Goal: Check status: Check status

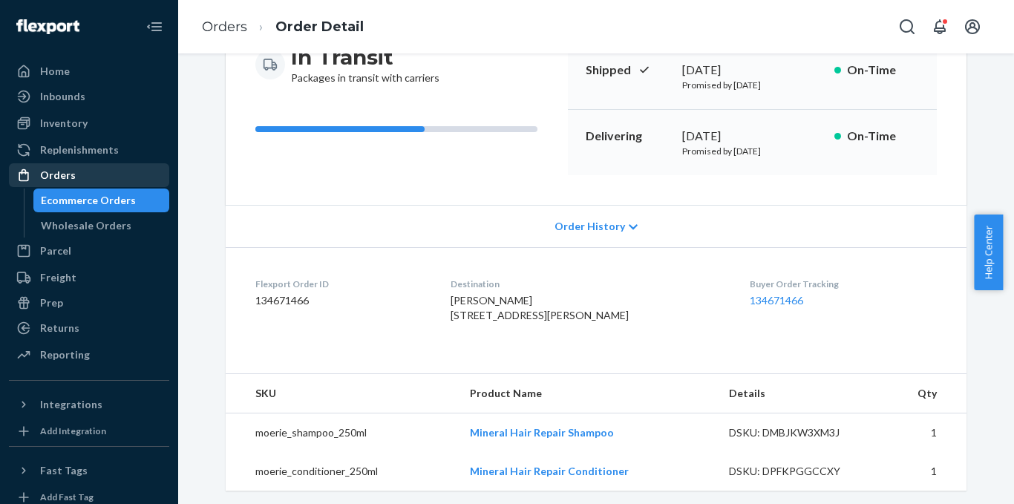
click at [105, 171] on div "Orders" at bounding box center [88, 175] width 157 height 21
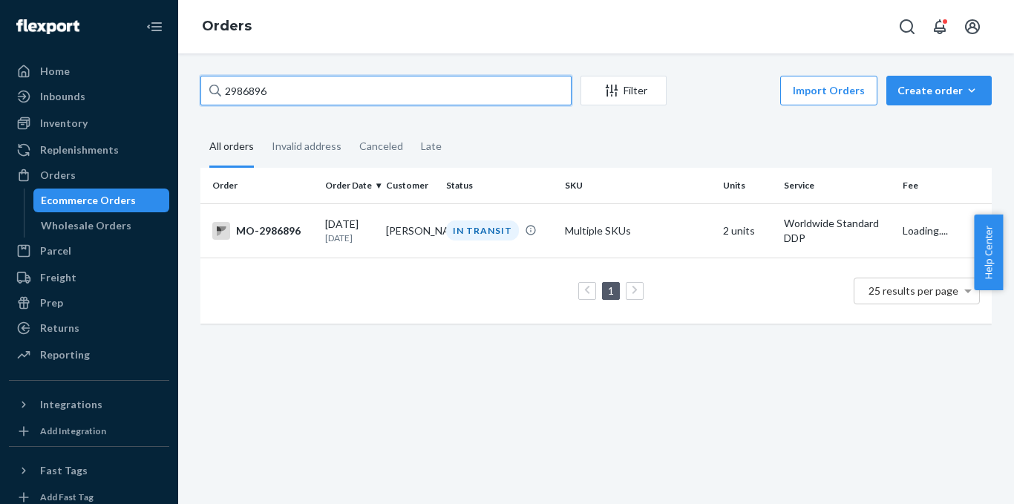
click at [496, 99] on input "2986896" at bounding box center [385, 91] width 371 height 30
paste input "1632804"
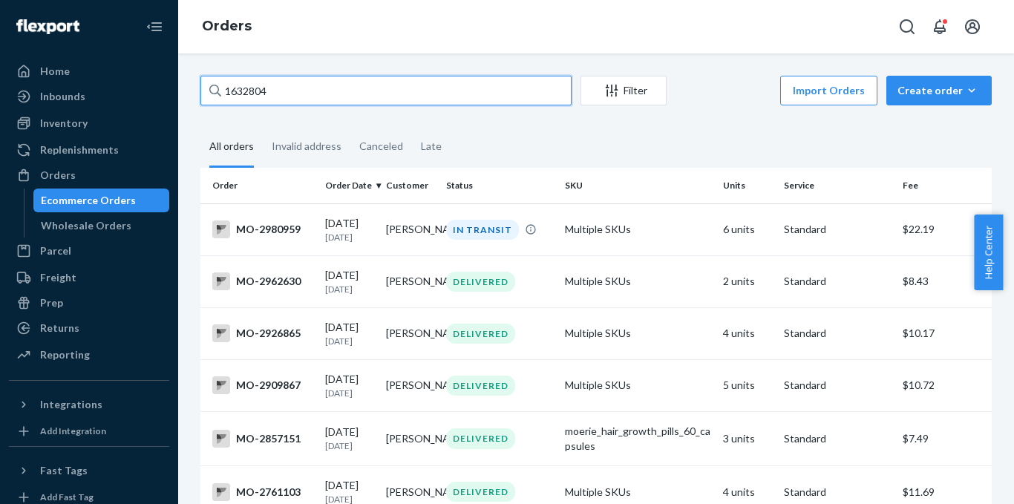
click at [413, 79] on input "1632804" at bounding box center [385, 91] width 371 height 30
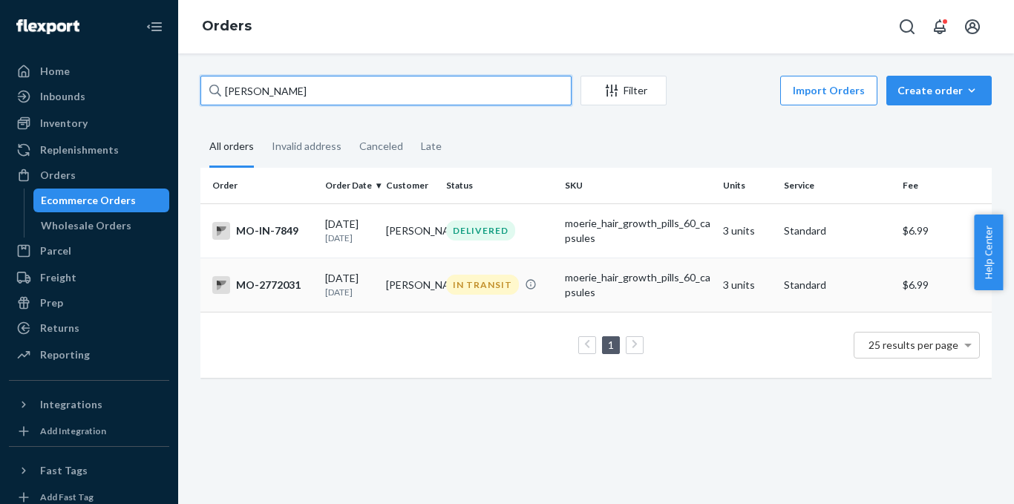
type input "[PERSON_NAME]"
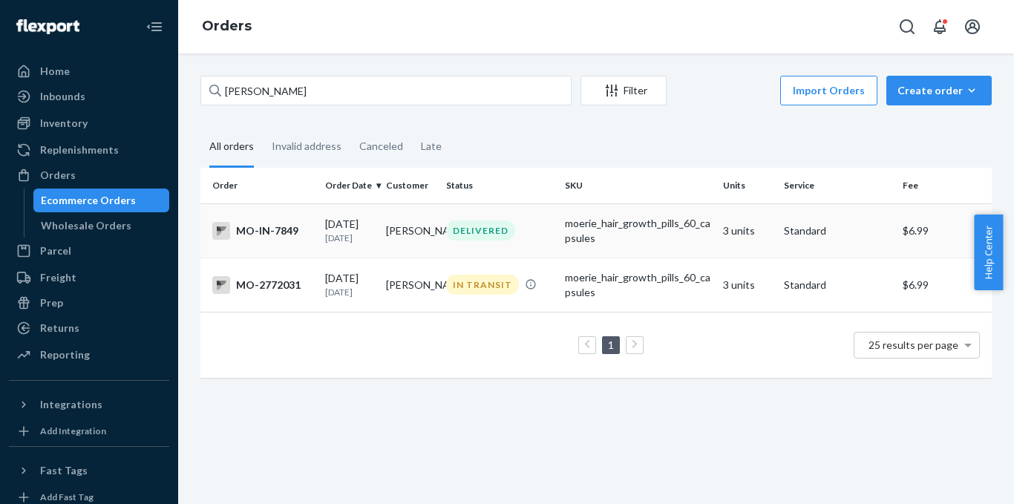
click at [273, 226] on div "MO-IN-7849" at bounding box center [262, 231] width 101 height 18
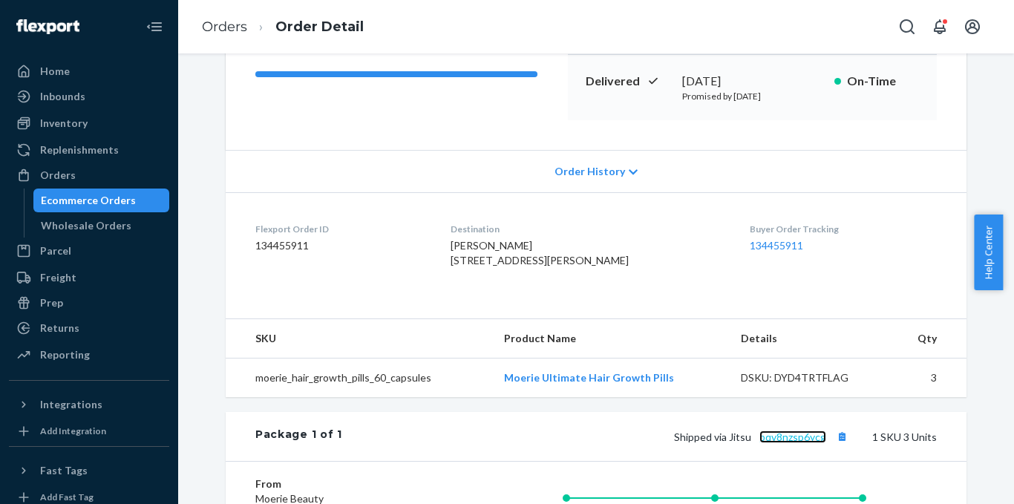
scroll to position [371, 0]
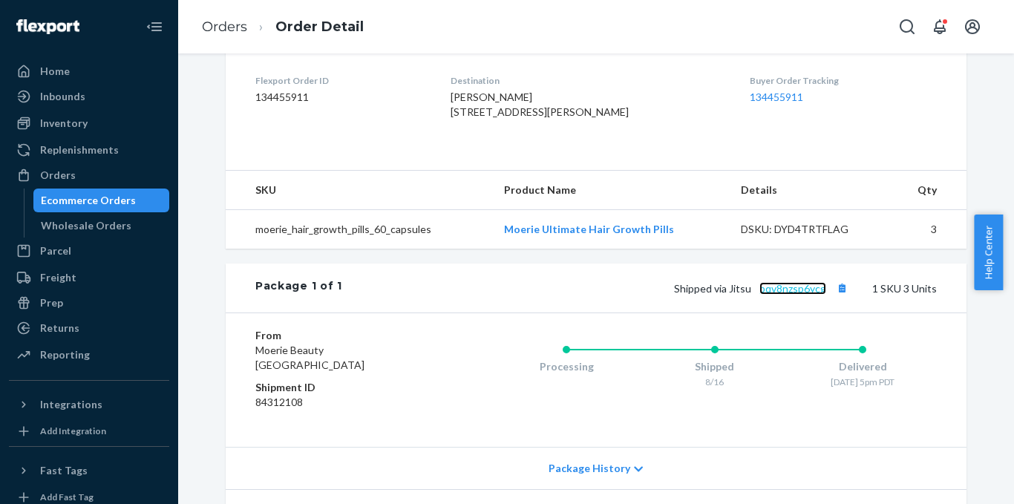
click at [800, 295] on link "pqv8nzsp6ycg" at bounding box center [792, 288] width 67 height 13
drag, startPoint x: 826, startPoint y: 330, endPoint x: 758, endPoint y: 328, distance: 68.3
click at [758, 295] on span "Shipped via Jitsu pqv8nzsp6ycg" at bounding box center [762, 288] width 177 height 13
copy link "pqv8nzsp6ycg"
